Goal: Task Accomplishment & Management: Manage account settings

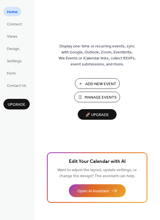
click at [92, 96] on span "Manage Events" at bounding box center [101, 98] width 32 height 6
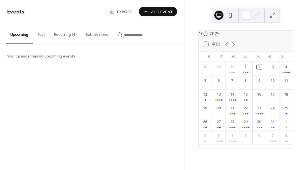
click at [65, 33] on button "Recurring (4)" at bounding box center [64, 33] width 31 height 20
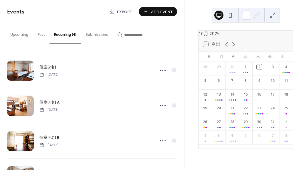
click at [44, 66] on span "個室(2名)" at bounding box center [47, 67] width 17 height 6
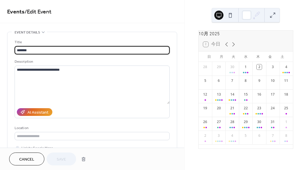
type input "**********"
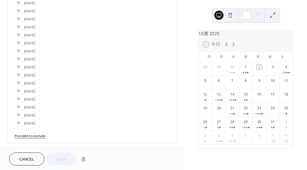
scroll to position [1087, 0]
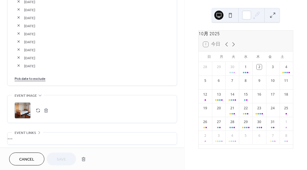
click at [30, 75] on link "Pick date to exclude" at bounding box center [30, 78] width 31 height 6
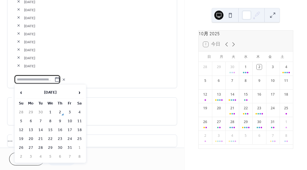
click at [22, 92] on span "‹" at bounding box center [21, 92] width 9 height 11
click at [40, 146] on td "30" at bounding box center [40, 148] width 9 height 8
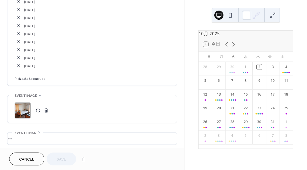
click at [39, 76] on link "Pick date to exclude" at bounding box center [30, 78] width 31 height 6
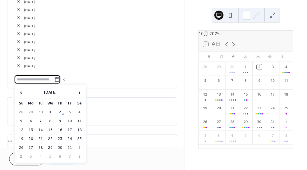
click at [50, 112] on td "1" at bounding box center [50, 112] width 9 height 8
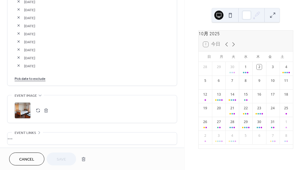
click at [36, 77] on link "Pick date to exclude" at bounding box center [30, 78] width 31 height 6
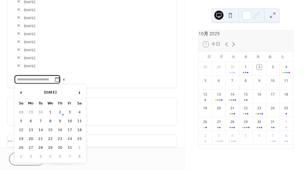
click at [79, 111] on td "4" at bounding box center [79, 112] width 9 height 8
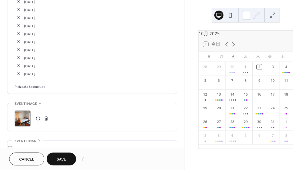
click at [41, 85] on link "Pick date to exclude" at bounding box center [30, 86] width 31 height 6
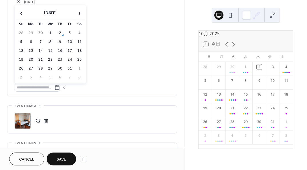
click at [19, 68] on td "26" at bounding box center [21, 68] width 9 height 8
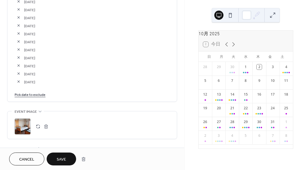
click at [63, 160] on span "Save" at bounding box center [61, 159] width 9 height 6
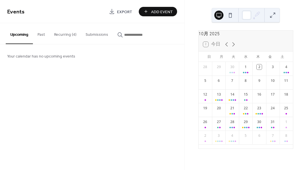
click at [67, 31] on button "Recurring (4)" at bounding box center [64, 33] width 31 height 20
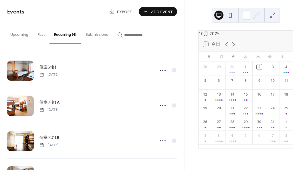
click at [48, 66] on span "個室(2名)" at bounding box center [47, 67] width 17 height 6
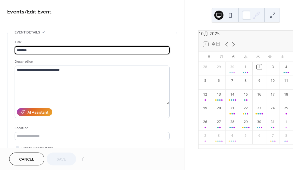
type input "**********"
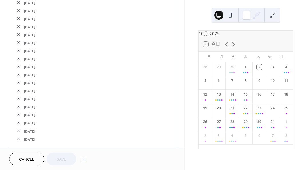
scroll to position [1058, 0]
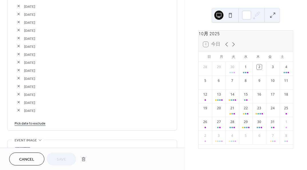
click at [42, 120] on link "Pick date to exclude" at bounding box center [30, 123] width 31 height 6
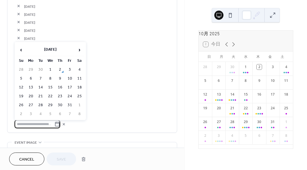
click at [80, 50] on span "›" at bounding box center [79, 49] width 9 height 11
click at [41, 104] on td "25" at bounding box center [40, 105] width 9 height 8
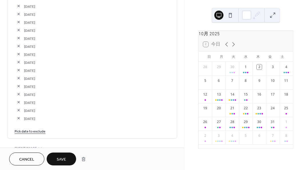
click at [39, 131] on link "Pick date to exclude" at bounding box center [30, 131] width 31 height 6
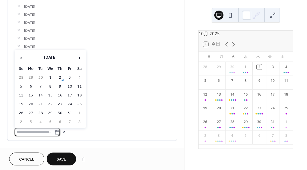
click at [79, 59] on span "›" at bounding box center [79, 57] width 9 height 11
click at [51, 112] on td "26" at bounding box center [50, 113] width 9 height 8
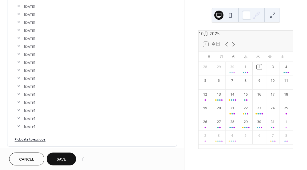
click at [36, 138] on link "Pick date to exclude" at bounding box center [30, 139] width 31 height 6
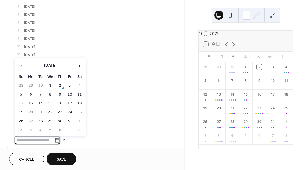
click at [79, 64] on span "›" at bounding box center [79, 65] width 9 height 11
click at [55, 123] on td "27" at bounding box center [59, 121] width 9 height 8
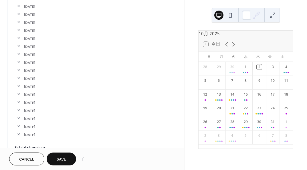
click at [58, 156] on span "Save" at bounding box center [61, 159] width 9 height 6
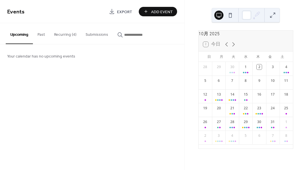
click at [67, 34] on button "Recurring (4)" at bounding box center [64, 33] width 31 height 20
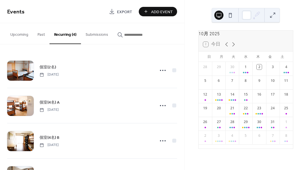
scroll to position [31, 0]
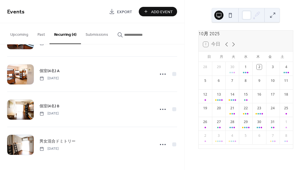
click at [53, 71] on span "個室(4名) A" at bounding box center [49, 71] width 20 height 6
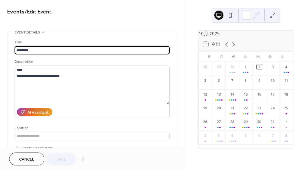
type input "**********"
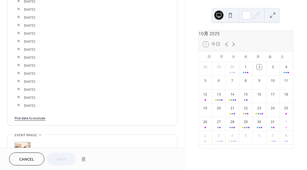
scroll to position [944, 0]
click at [39, 114] on link "Pick date to exclude" at bounding box center [30, 117] width 31 height 6
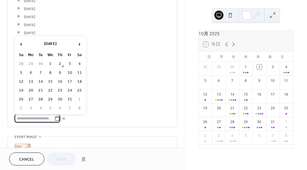
click at [21, 44] on span "‹" at bounding box center [21, 43] width 9 height 11
click at [40, 100] on td "30" at bounding box center [40, 99] width 9 height 8
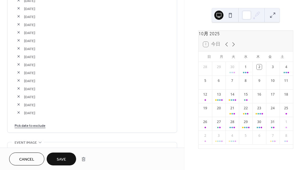
click at [35, 125] on link "Pick date to exclude" at bounding box center [30, 125] width 31 height 6
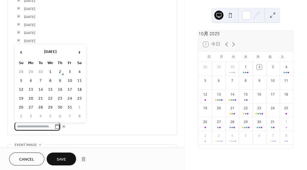
click at [50, 73] on td "1" at bounding box center [50, 72] width 9 height 8
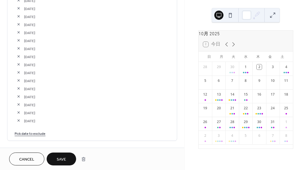
click at [30, 133] on link "Pick date to exclude" at bounding box center [30, 133] width 31 height 6
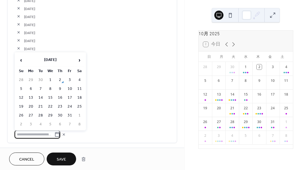
click at [79, 59] on span "›" at bounding box center [79, 59] width 9 height 11
click at [80, 97] on td "15" at bounding box center [79, 98] width 9 height 8
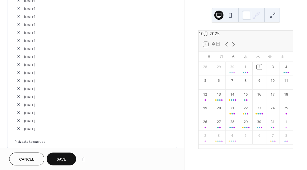
click at [66, 160] on span "Save" at bounding box center [61, 159] width 9 height 6
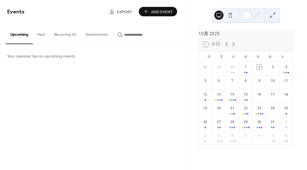
click at [69, 33] on button "Recurring (4)" at bounding box center [64, 33] width 31 height 20
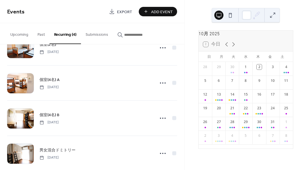
scroll to position [31, 0]
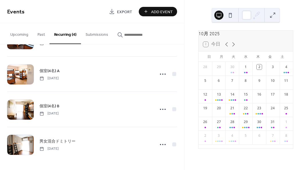
click at [53, 107] on span "個室(4名) B" at bounding box center [49, 106] width 20 height 6
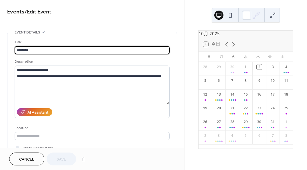
type input "**********"
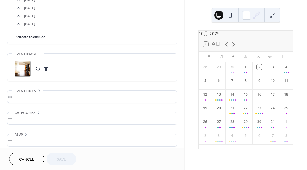
scroll to position [1068, 0]
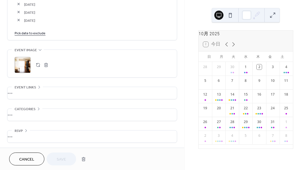
click at [37, 33] on link "Pick date to exclude" at bounding box center [30, 33] width 31 height 6
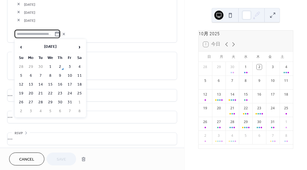
click at [22, 45] on span "‹" at bounding box center [21, 46] width 9 height 11
click at [42, 102] on td "30" at bounding box center [40, 102] width 9 height 8
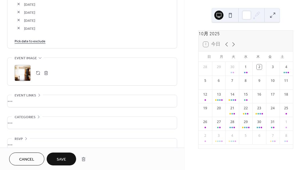
click at [39, 41] on link "Pick date to exclude" at bounding box center [30, 41] width 31 height 6
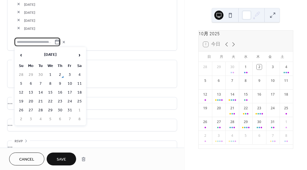
click at [49, 72] on td "1" at bounding box center [50, 75] width 9 height 8
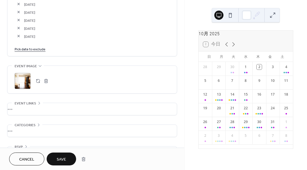
click at [63, 162] on span "Save" at bounding box center [61, 159] width 9 height 6
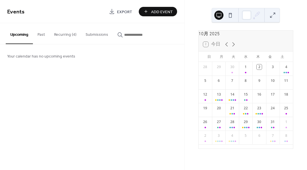
click at [65, 37] on button "Recurring (4)" at bounding box center [64, 33] width 31 height 20
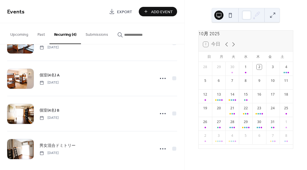
scroll to position [31, 0]
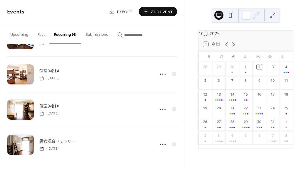
click at [54, 143] on span "男女混合ドミトリー" at bounding box center [57, 141] width 36 height 6
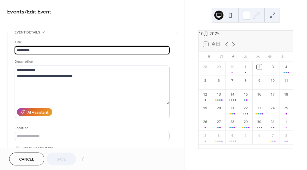
type input "**********"
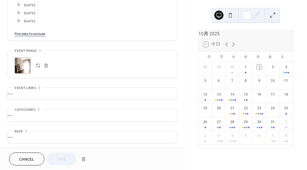
scroll to position [956, 0]
click at [41, 32] on link "Pick date to exclude" at bounding box center [30, 33] width 31 height 6
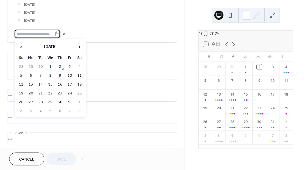
click at [78, 45] on span "›" at bounding box center [79, 46] width 9 height 11
click at [23, 47] on span "‹" at bounding box center [21, 46] width 9 height 11
click at [51, 65] on td "1" at bounding box center [50, 67] width 9 height 8
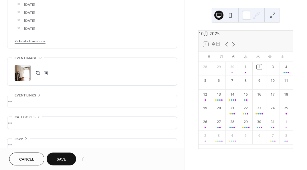
click at [31, 40] on link "Pick date to exclude" at bounding box center [30, 41] width 31 height 6
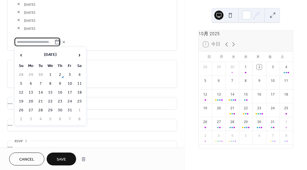
click at [23, 55] on span "‹" at bounding box center [21, 54] width 9 height 11
click at [39, 110] on td "30" at bounding box center [40, 110] width 9 height 8
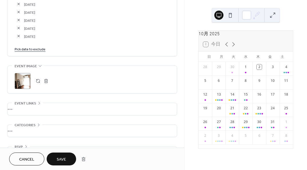
click at [51, 156] on button "Save" at bounding box center [61, 158] width 29 height 13
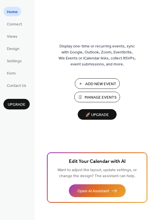
click at [104, 99] on span "Manage Events" at bounding box center [101, 98] width 32 height 6
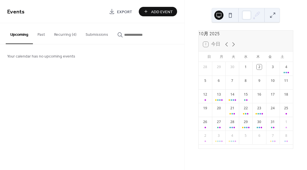
click at [65, 37] on button "Recurring (4)" at bounding box center [64, 33] width 31 height 20
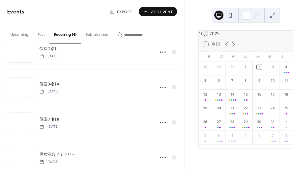
scroll to position [3, 0]
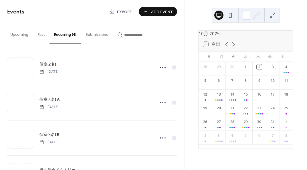
click at [54, 64] on span "個室(2名)" at bounding box center [47, 64] width 17 height 6
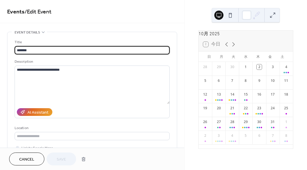
type input "**********"
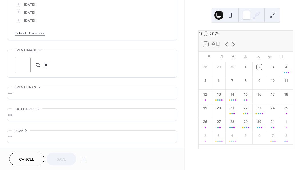
scroll to position [1086, 0]
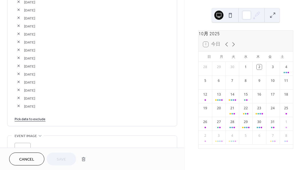
click at [29, 118] on link "Pick date to exclude" at bounding box center [30, 119] width 31 height 6
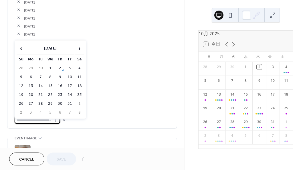
click at [81, 48] on span "›" at bounding box center [79, 48] width 9 height 11
click at [33, 101] on td "24" at bounding box center [30, 104] width 9 height 8
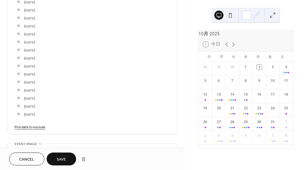
click at [59, 160] on span "Save" at bounding box center [61, 159] width 9 height 6
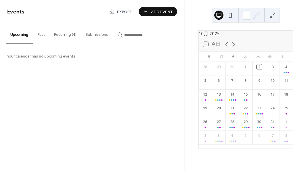
click at [57, 36] on button "Recurring (4)" at bounding box center [64, 33] width 31 height 20
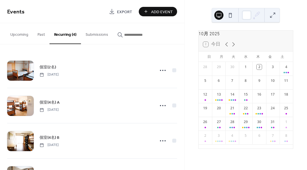
click at [47, 103] on span "個室(4名) A" at bounding box center [49, 103] width 20 height 6
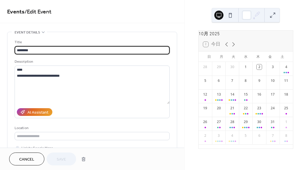
type input "**********"
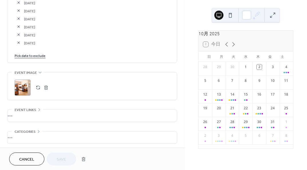
scroll to position [1052, 0]
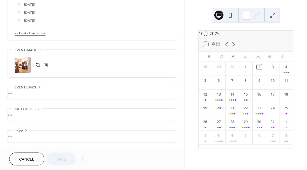
click at [37, 32] on link "Pick date to exclude" at bounding box center [30, 33] width 31 height 6
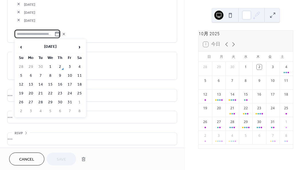
click at [77, 48] on span "›" at bounding box center [79, 46] width 9 height 11
click at [33, 100] on td "24" at bounding box center [30, 102] width 9 height 8
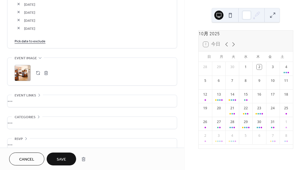
click at [63, 159] on span "Save" at bounding box center [61, 159] width 9 height 6
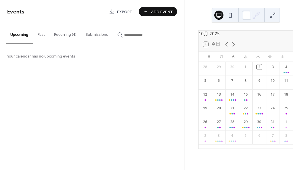
click at [67, 32] on button "Recurring (4)" at bounding box center [64, 33] width 31 height 20
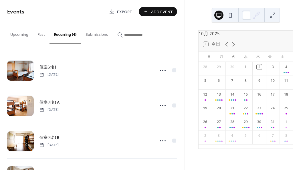
scroll to position [31, 0]
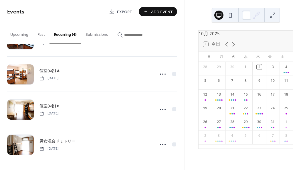
click at [54, 102] on div "個室(4名) B Friday, August 1, 2025" at bounding box center [92, 109] width 170 height 35
click at [54, 105] on span "個室(4名) B" at bounding box center [49, 106] width 20 height 6
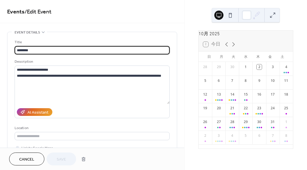
type input "**********"
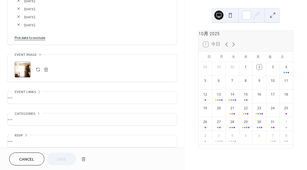
scroll to position [1084, 0]
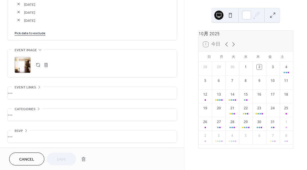
click at [36, 33] on link "Pick date to exclude" at bounding box center [30, 33] width 31 height 6
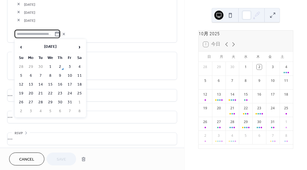
click at [81, 47] on span "›" at bounding box center [79, 46] width 9 height 11
click at [33, 98] on td "24" at bounding box center [30, 102] width 9 height 8
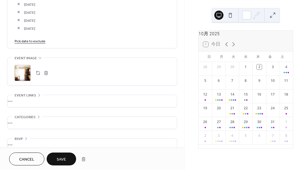
click at [70, 157] on button "Save" at bounding box center [61, 158] width 29 height 13
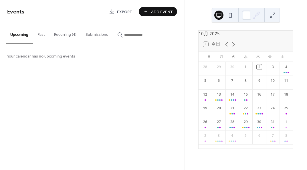
click at [65, 36] on button "Recurring (4)" at bounding box center [64, 33] width 31 height 20
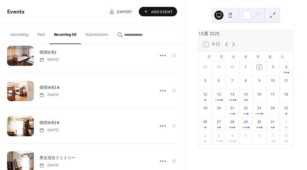
scroll to position [31, 0]
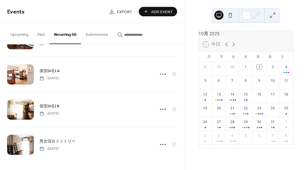
click at [52, 140] on span "男女混合ドミトリー" at bounding box center [57, 141] width 36 height 6
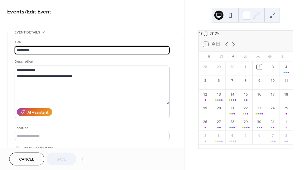
type input "**********"
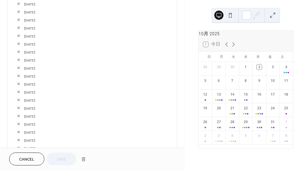
scroll to position [886, 0]
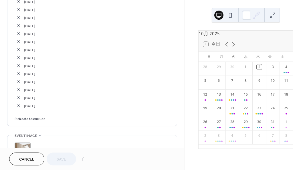
click at [42, 118] on link "Pick date to exclude" at bounding box center [30, 118] width 31 height 6
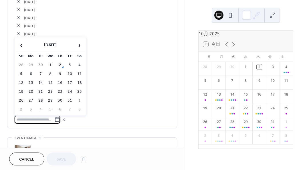
click at [79, 44] on span "›" at bounding box center [79, 44] width 9 height 11
click at [29, 97] on td "24" at bounding box center [30, 100] width 9 height 8
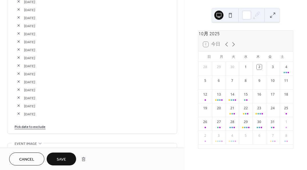
click at [62, 156] on span "Save" at bounding box center [61, 159] width 9 height 6
